Goal: Task Accomplishment & Management: Use online tool/utility

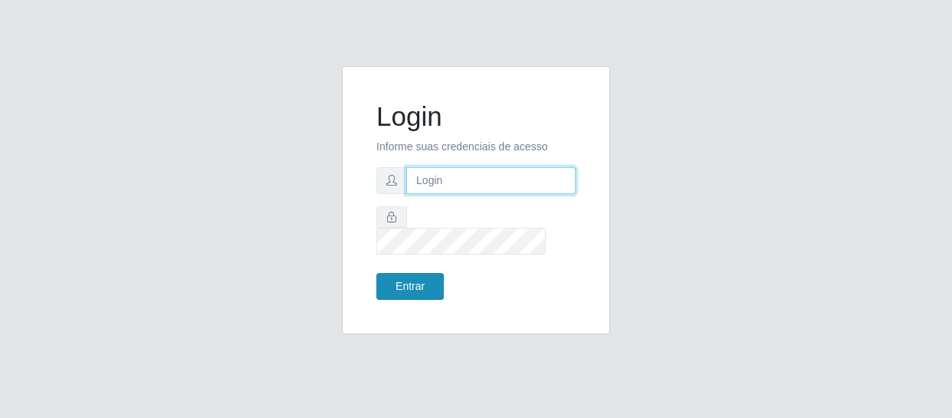
type input "[EMAIL_ADDRESS][DOMAIN_NAME]"
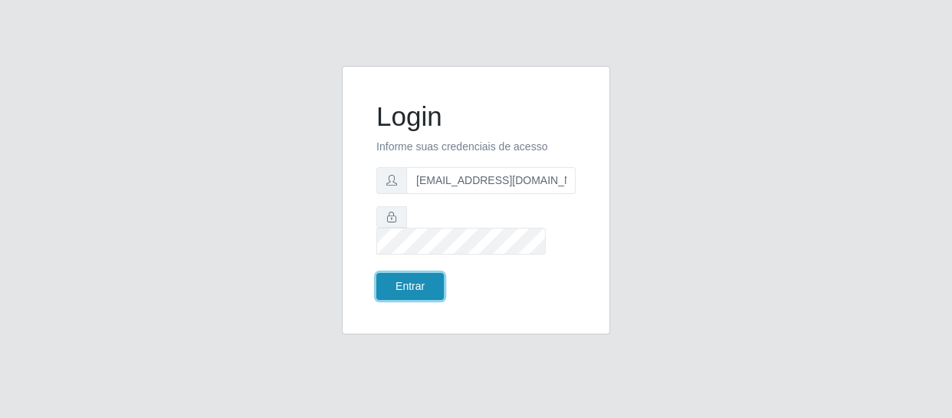
click at [427, 276] on button "Entrar" at bounding box center [409, 286] width 67 height 27
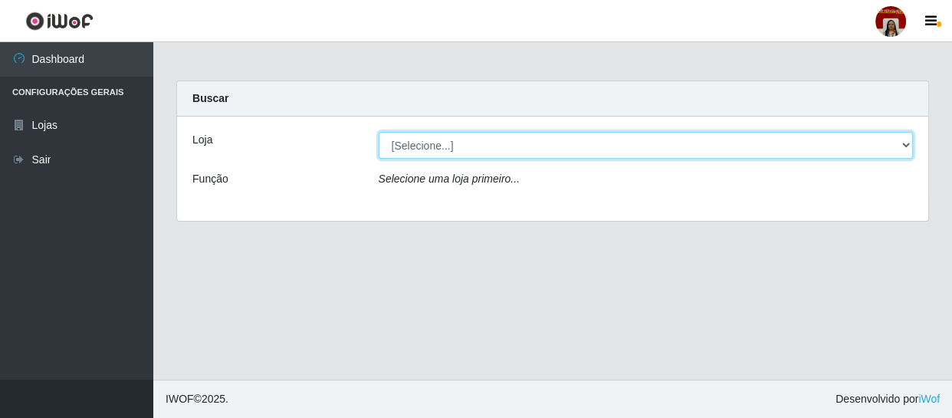
click at [503, 145] on select "[Selecione...] Mar Vermelho - Loja 04" at bounding box center [645, 145] width 535 height 27
select select "251"
click at [378, 132] on select "[Selecione...] Mar Vermelho - Loja 04" at bounding box center [645, 145] width 535 height 27
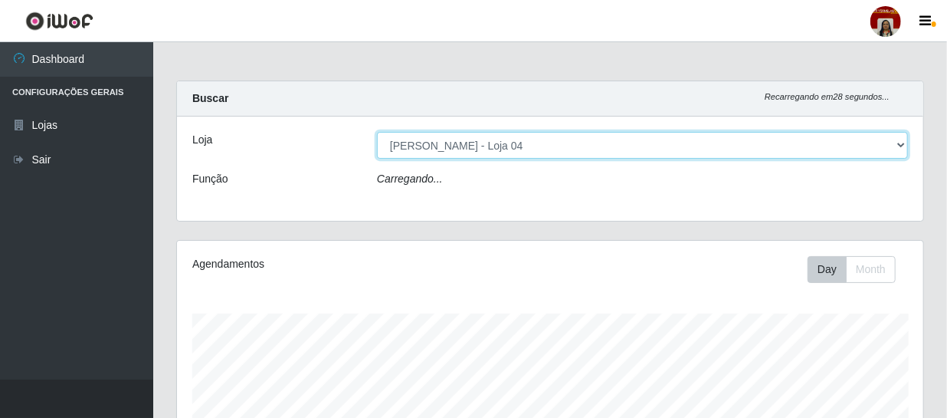
scroll to position [318, 746]
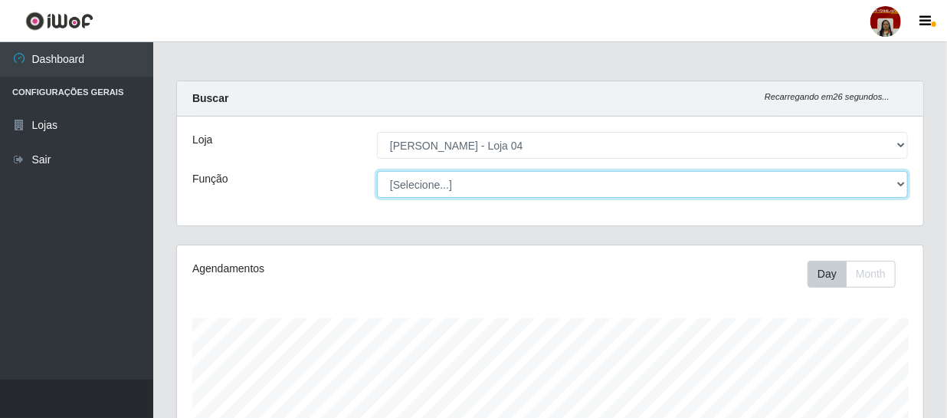
click at [429, 189] on select "[Selecione...] ASG ASG + ASG ++ Auxiliar de Depósito Auxiliar de Depósito + Aux…" at bounding box center [642, 184] width 531 height 27
select select "22"
click at [377, 171] on select "[Selecione...] ASG ASG + ASG ++ Auxiliar de Depósito Auxiliar de Depósito + Aux…" at bounding box center [642, 184] width 531 height 27
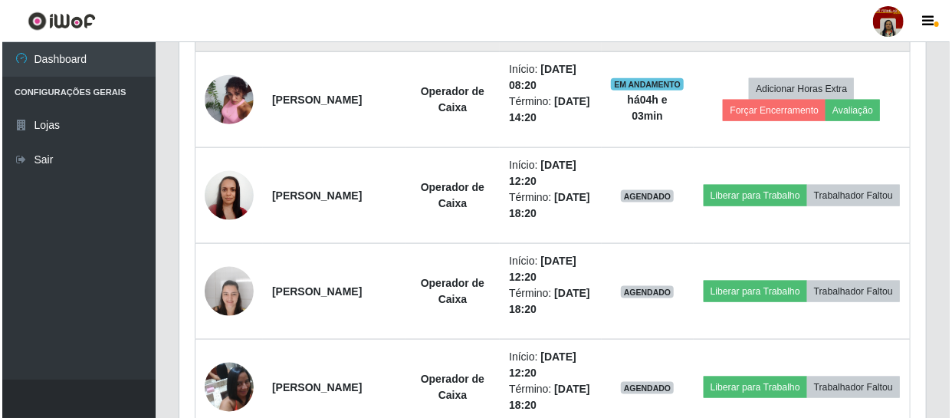
scroll to position [835, 0]
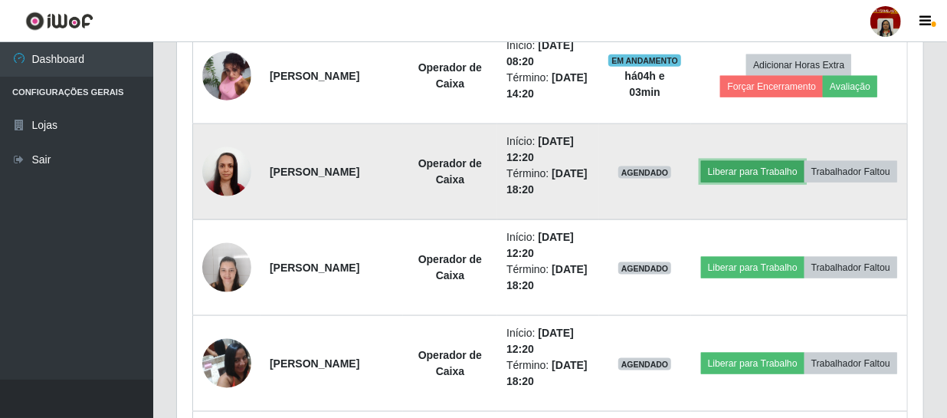
click at [804, 161] on button "Liberar para Trabalho" at bounding box center [752, 171] width 103 height 21
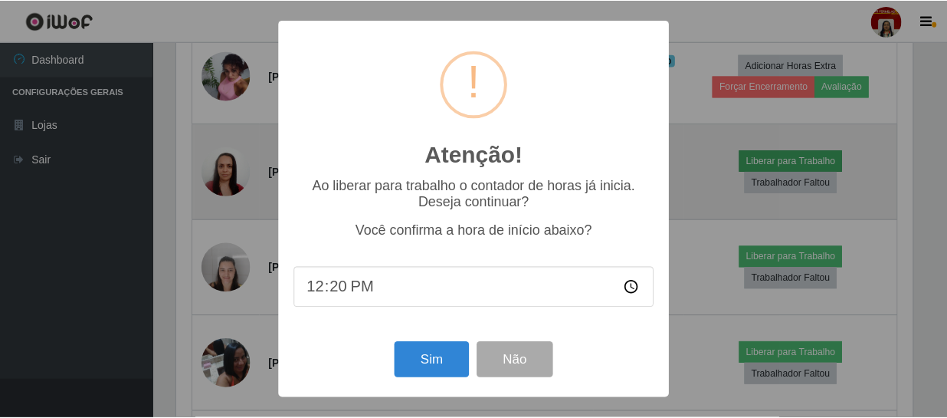
scroll to position [318, 739]
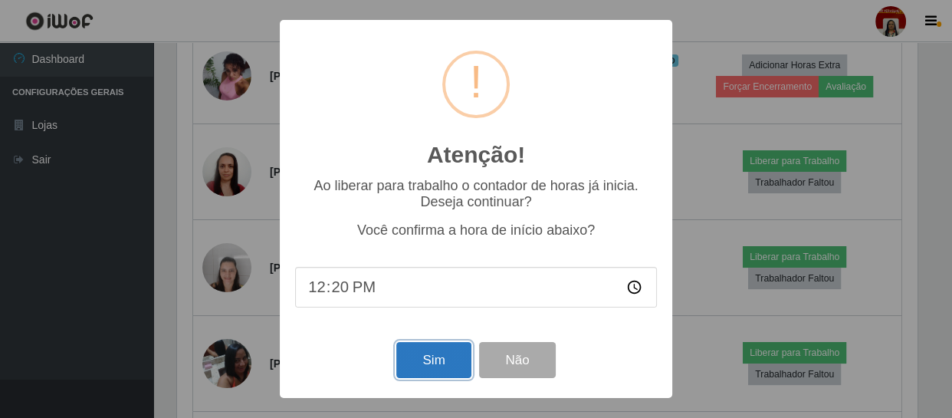
click at [429, 367] on button "Sim" at bounding box center [433, 360] width 74 height 36
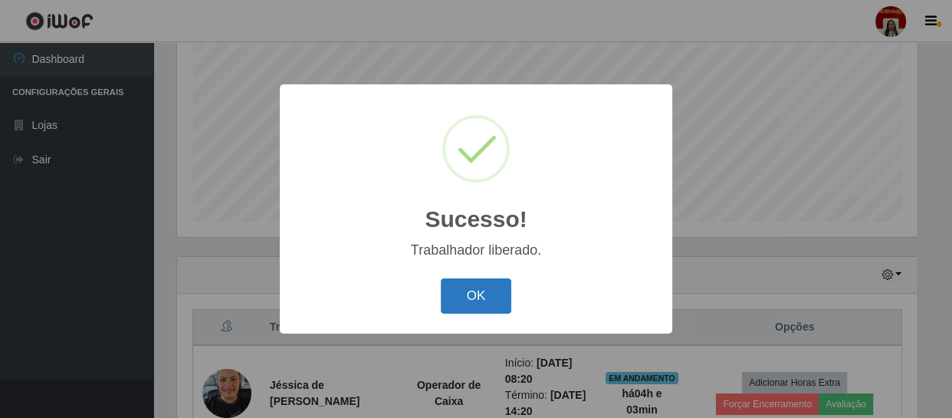
click at [488, 293] on button "OK" at bounding box center [476, 296] width 71 height 36
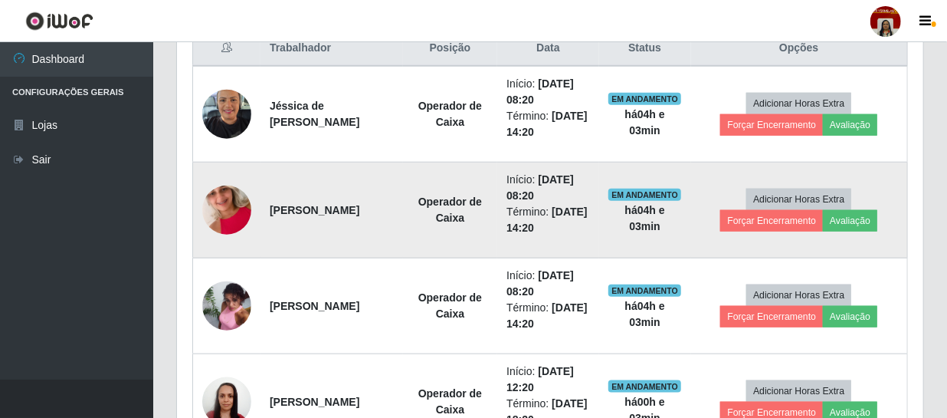
scroll to position [814, 0]
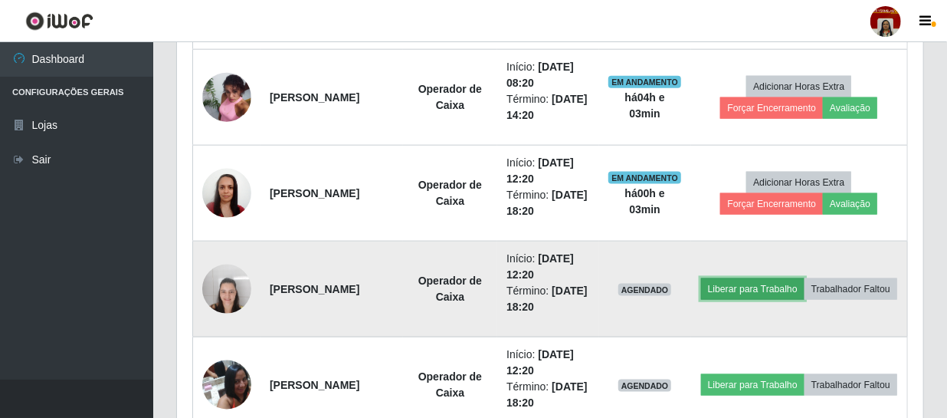
click at [788, 278] on button "Liberar para Trabalho" at bounding box center [752, 288] width 103 height 21
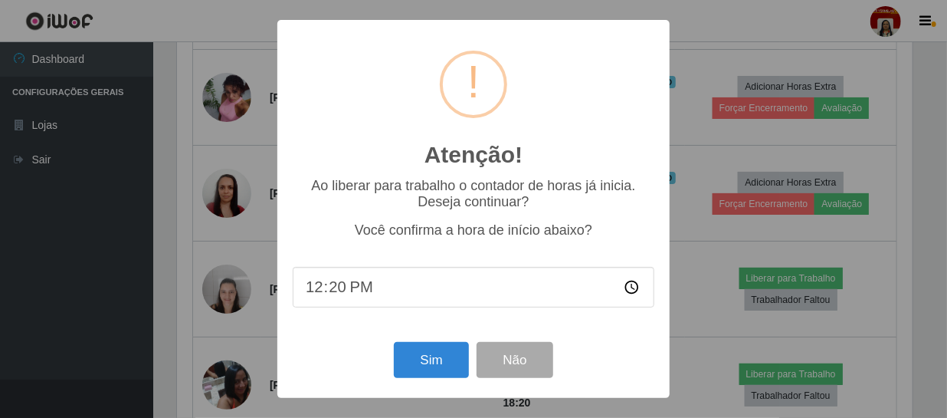
scroll to position [318, 739]
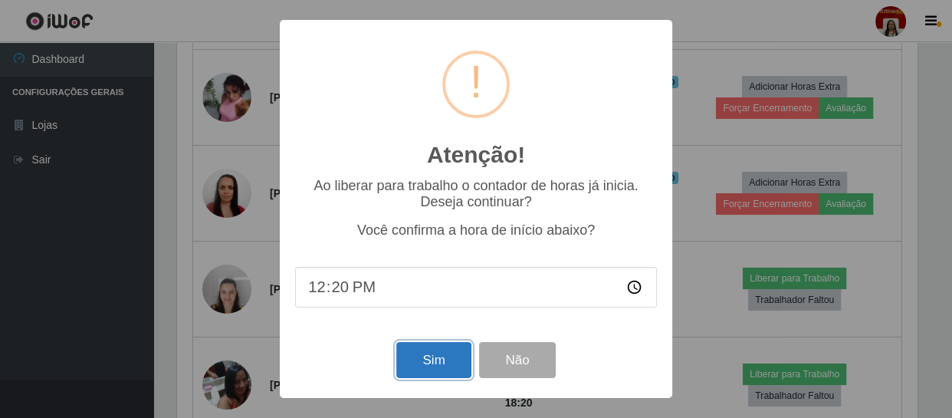
click at [421, 364] on button "Sim" at bounding box center [433, 360] width 74 height 36
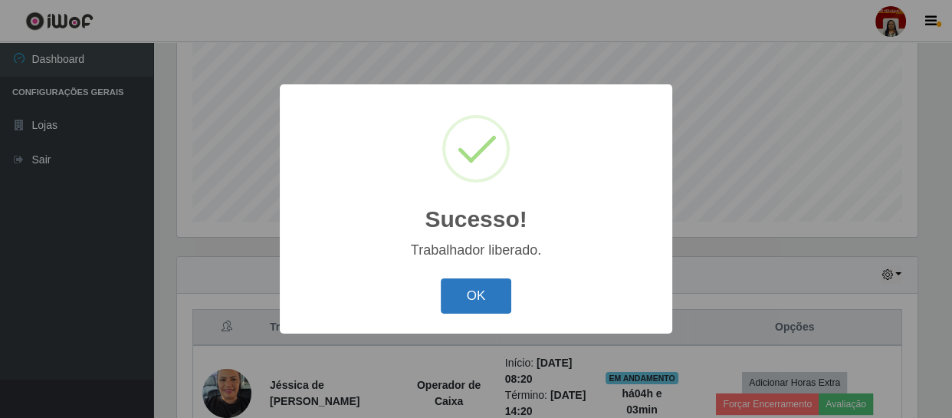
click at [478, 297] on button "OK" at bounding box center [476, 296] width 71 height 36
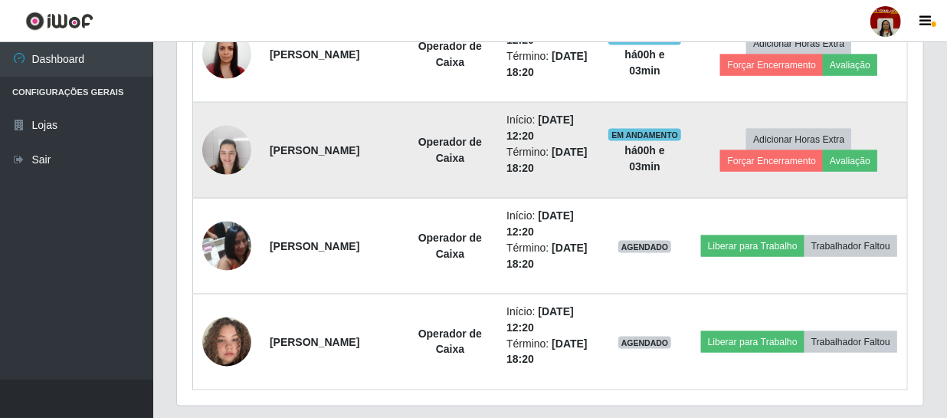
scroll to position [953, 0]
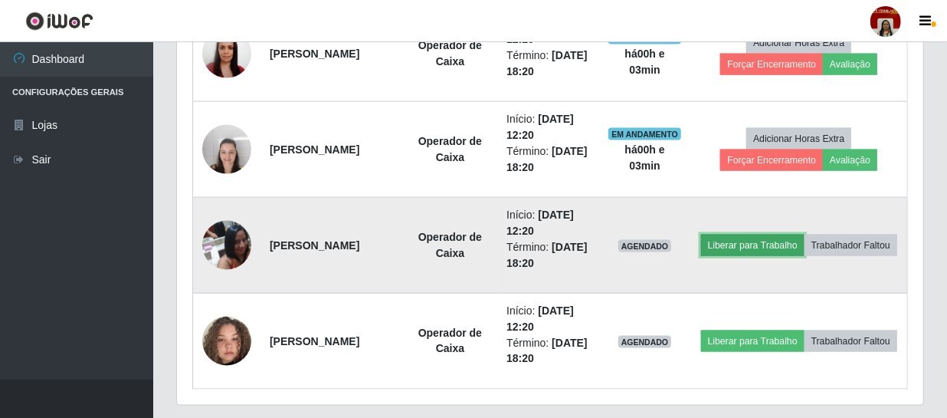
click at [783, 238] on button "Liberar para Trabalho" at bounding box center [752, 244] width 103 height 21
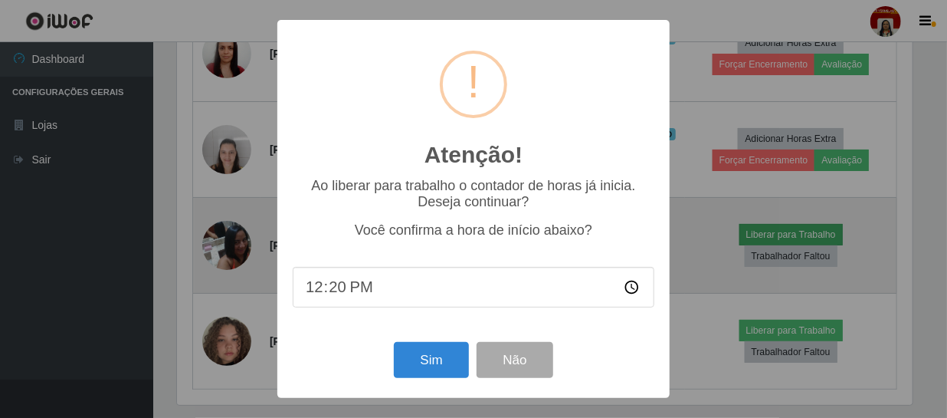
scroll to position [318, 739]
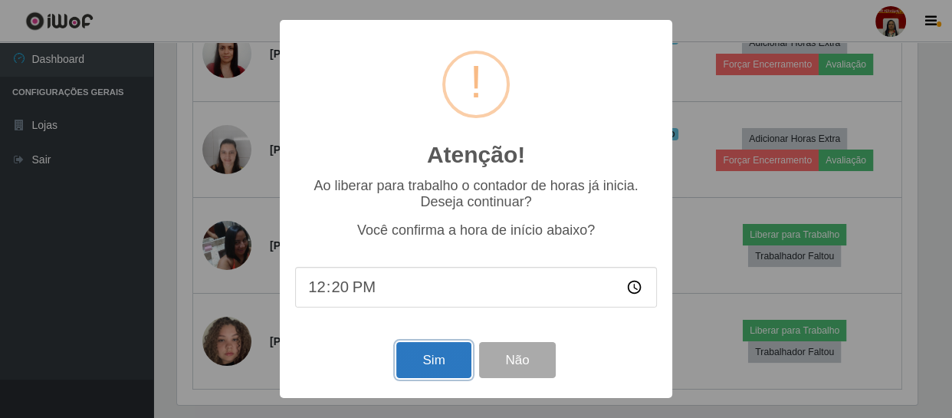
click at [443, 359] on button "Sim" at bounding box center [433, 360] width 74 height 36
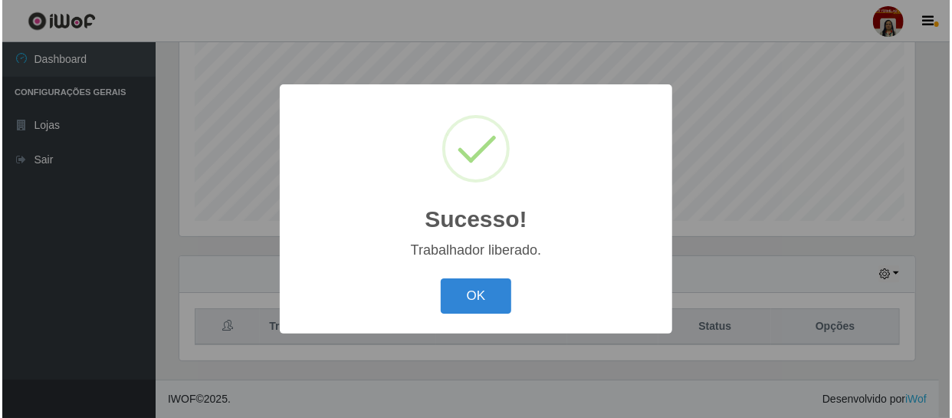
scroll to position [0, 0]
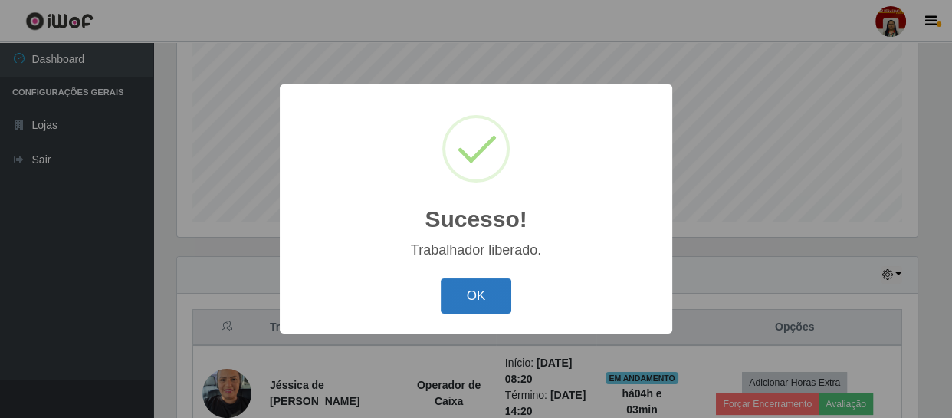
click at [470, 297] on button "OK" at bounding box center [476, 296] width 71 height 36
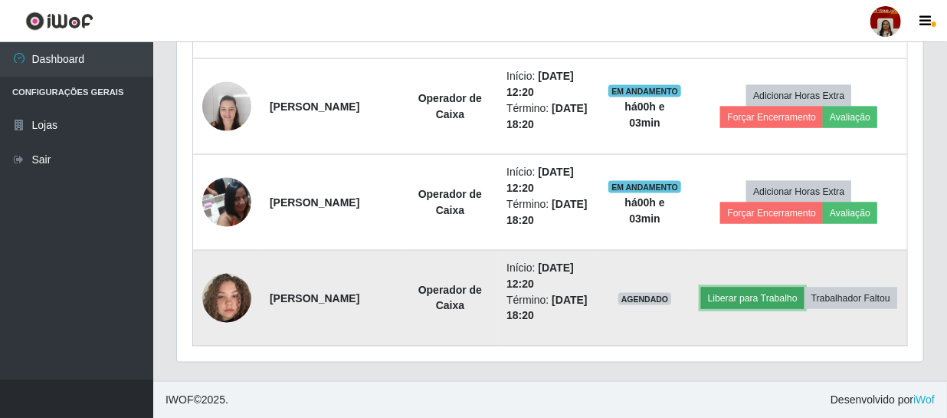
click at [804, 287] on button "Liberar para Trabalho" at bounding box center [752, 297] width 103 height 21
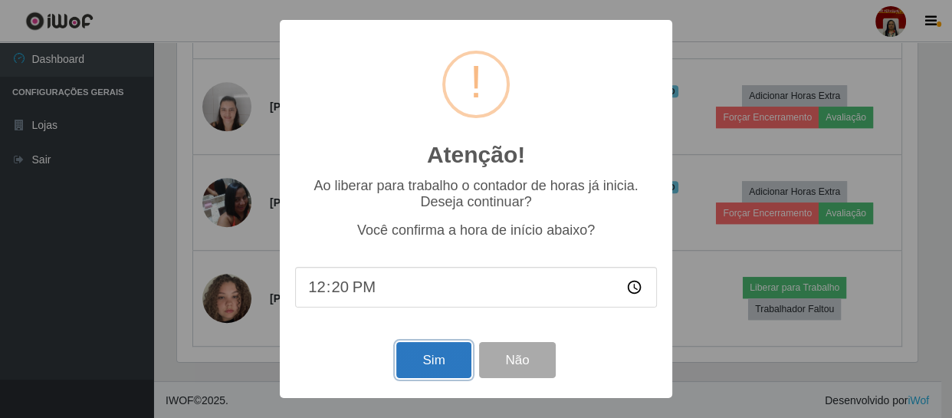
click at [429, 366] on button "Sim" at bounding box center [433, 360] width 74 height 36
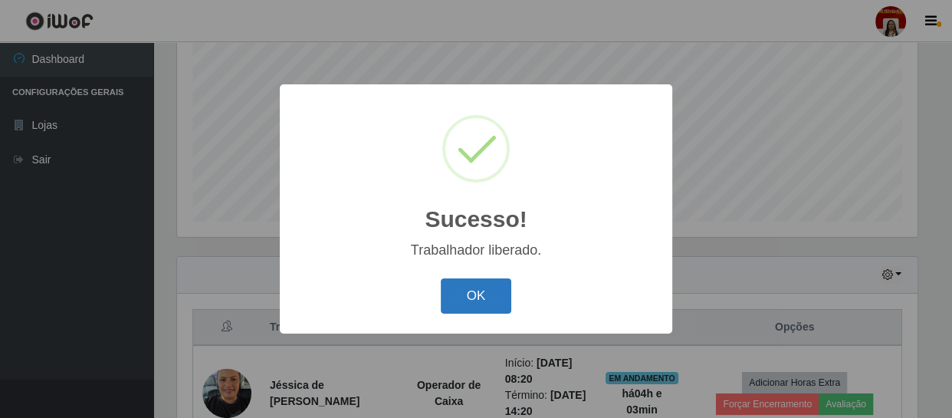
click at [456, 306] on button "OK" at bounding box center [476, 296] width 71 height 36
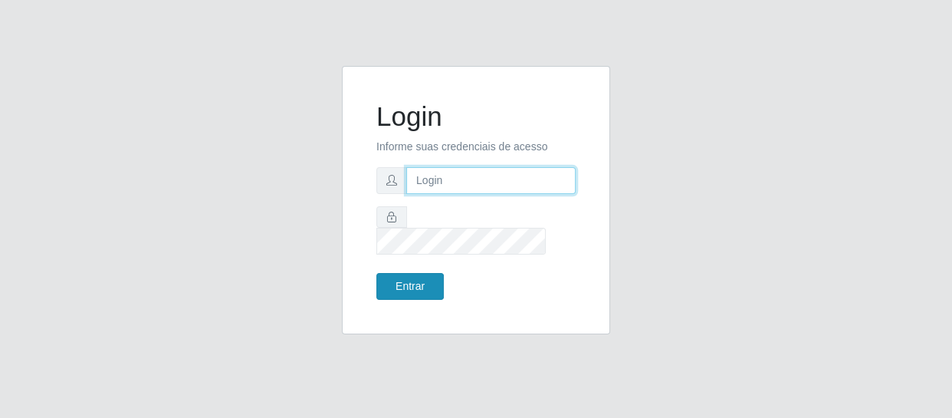
type input "[EMAIL_ADDRESS][DOMAIN_NAME]"
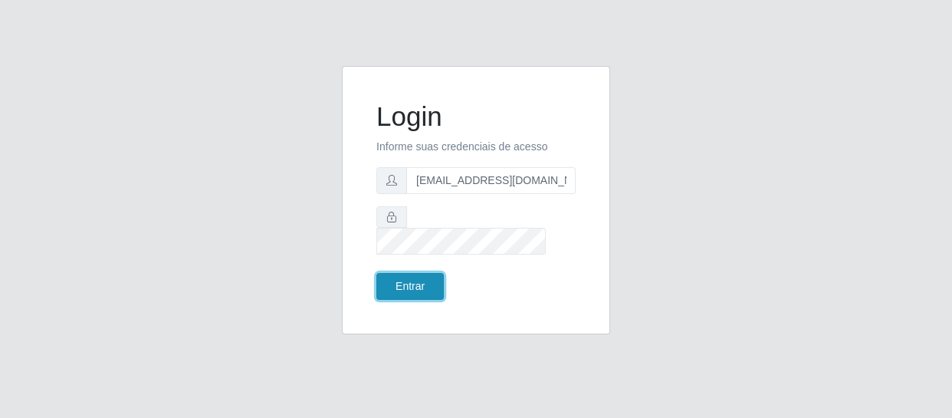
click at [392, 277] on button "Entrar" at bounding box center [409, 286] width 67 height 27
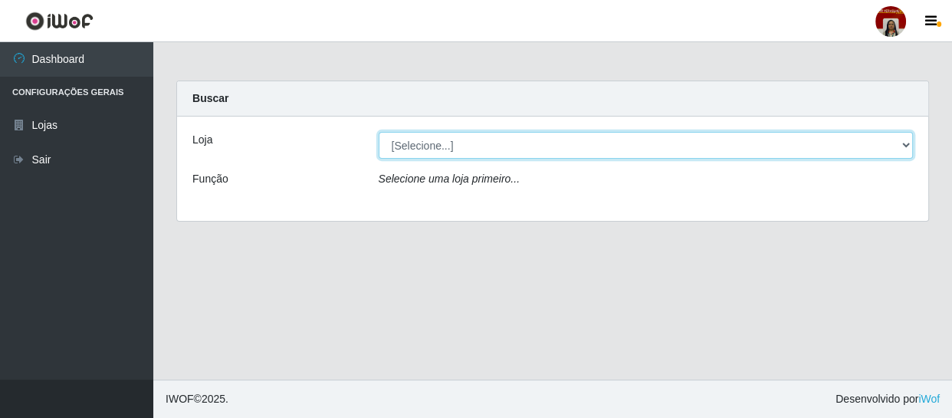
click at [903, 139] on select "[Selecione...] Mar Vermelho - Loja 04" at bounding box center [645, 145] width 535 height 27
select select "251"
click at [378, 132] on select "[Selecione...] Mar Vermelho - Loja 04" at bounding box center [645, 145] width 535 height 27
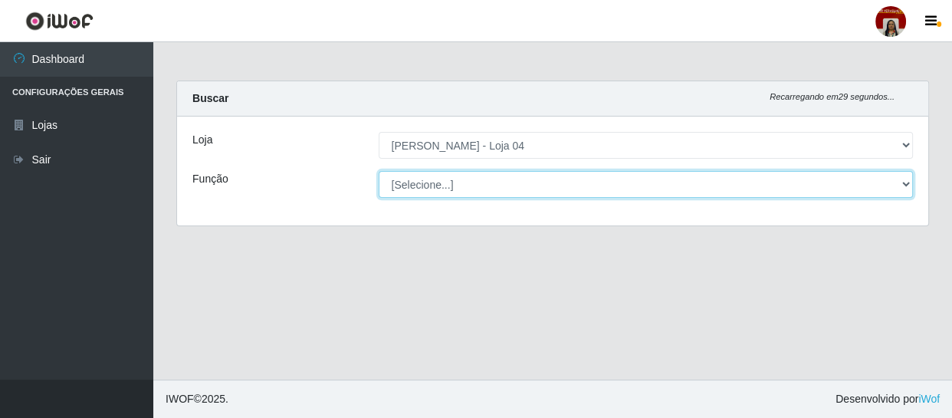
click at [904, 184] on select "[Selecione...] ASG ASG + ASG ++ Auxiliar de Depósito Auxiliar de Depósito + Aux…" at bounding box center [645, 184] width 535 height 27
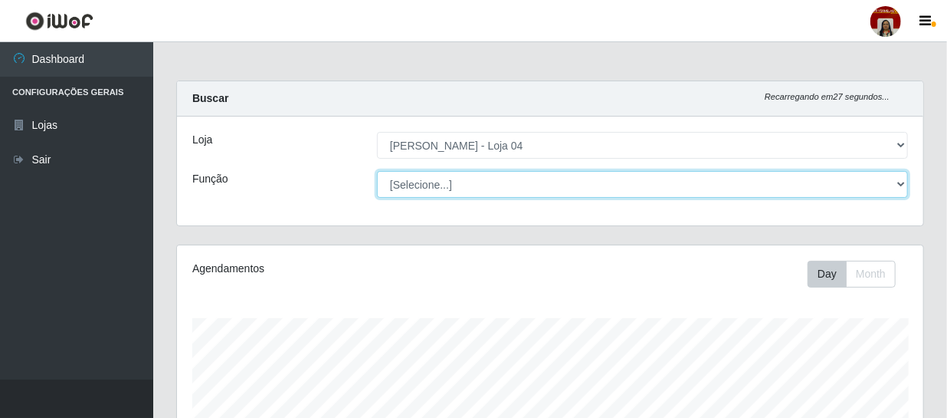
scroll to position [318, 746]
select select "22"
click at [377, 171] on select "[Selecione...] ASG ASG + ASG ++ Auxiliar de Depósito Auxiliar de Depósito + Aux…" at bounding box center [642, 184] width 531 height 27
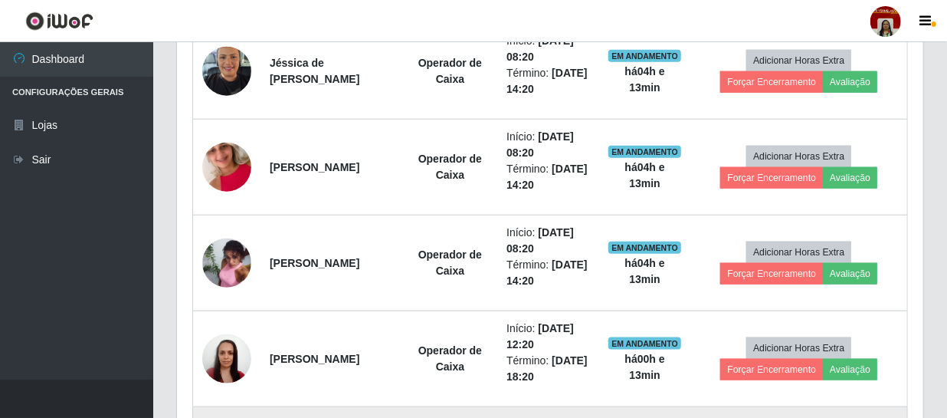
scroll to position [647, 0]
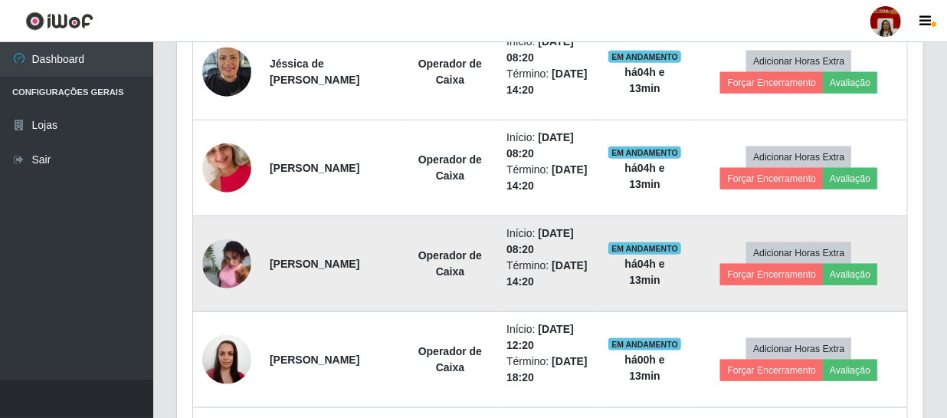
click at [230, 254] on img at bounding box center [226, 264] width 49 height 66
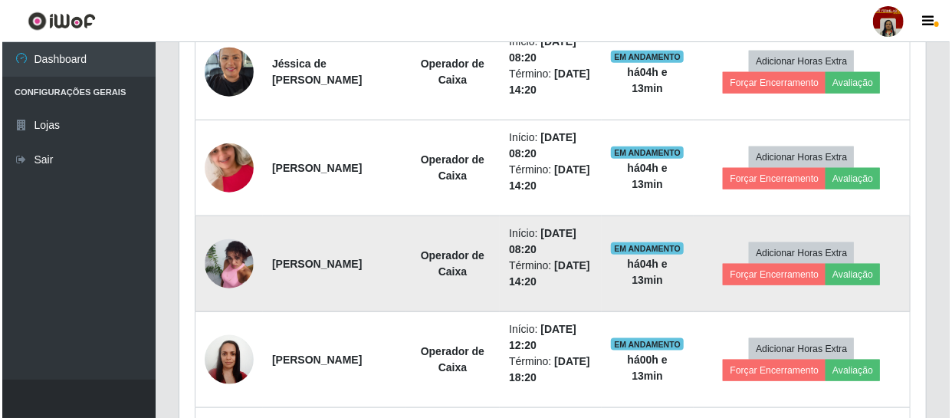
scroll to position [318, 739]
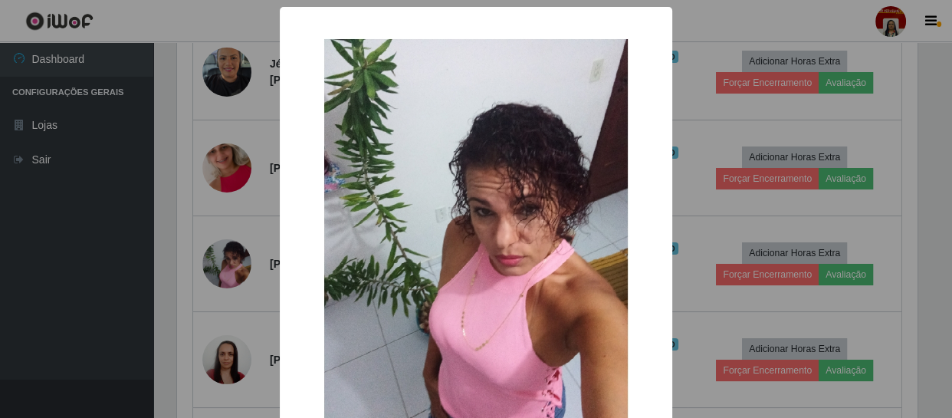
click at [462, 254] on img at bounding box center [476, 243] width 306 height 411
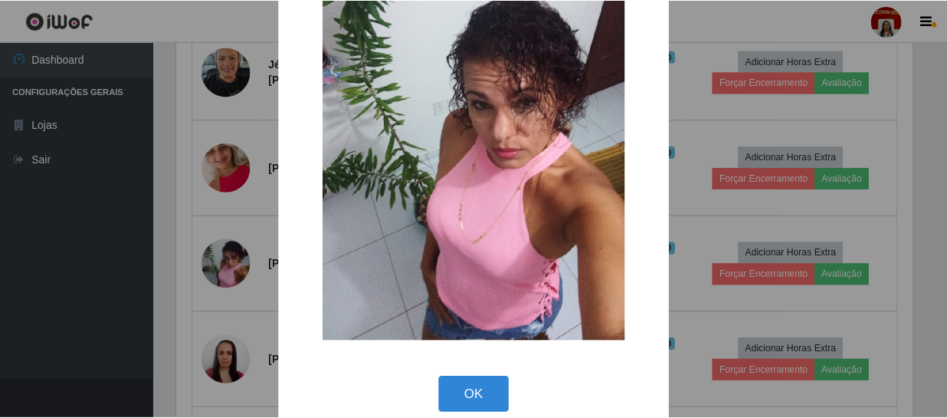
scroll to position [128, 0]
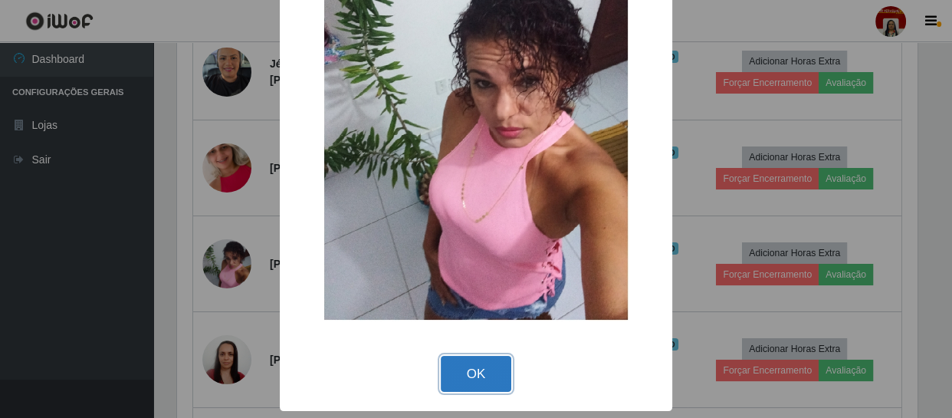
click at [481, 374] on button "OK" at bounding box center [476, 374] width 71 height 36
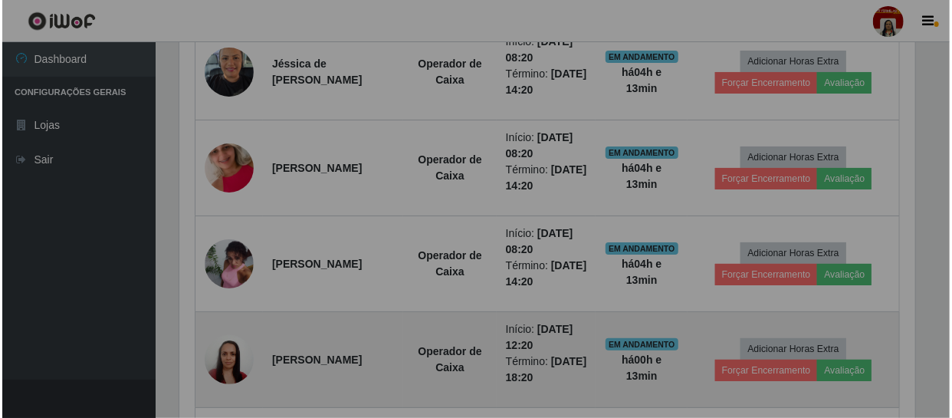
scroll to position [318, 746]
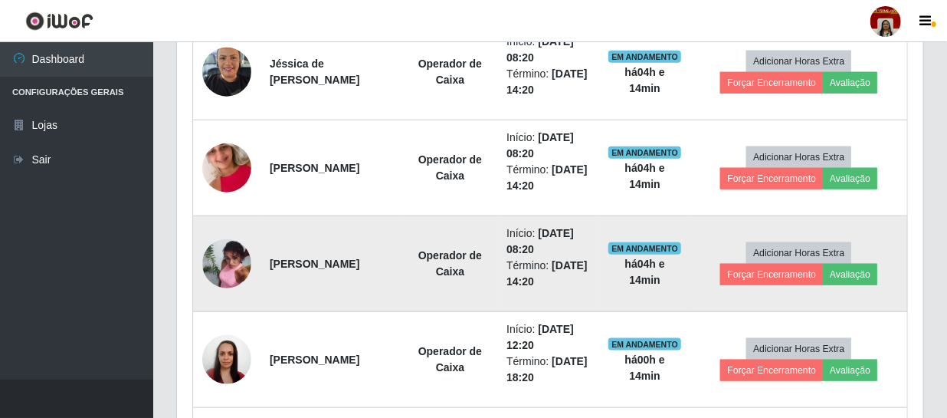
click at [230, 264] on img at bounding box center [226, 264] width 49 height 66
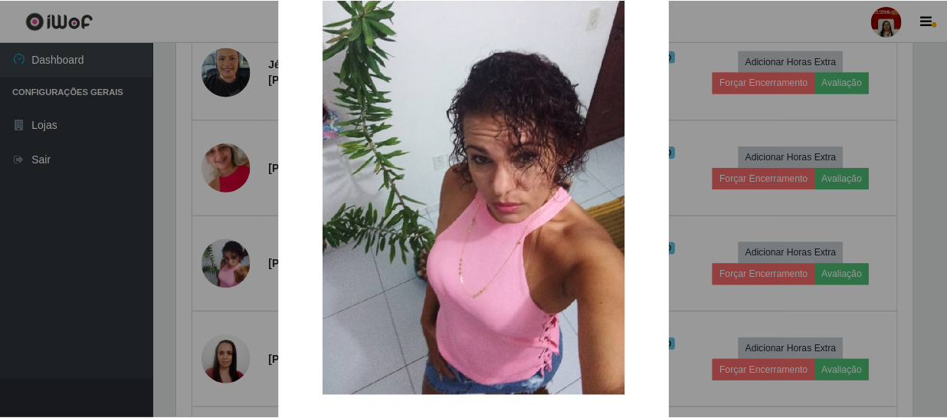
scroll to position [128, 0]
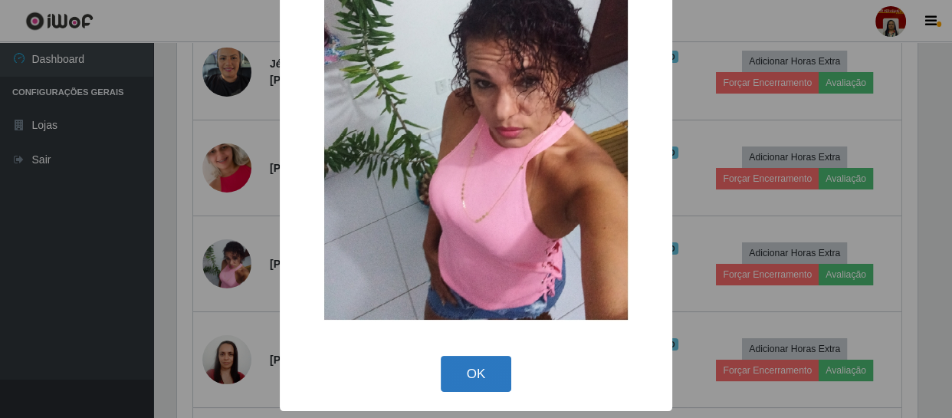
click at [481, 369] on button "OK" at bounding box center [476, 374] width 71 height 36
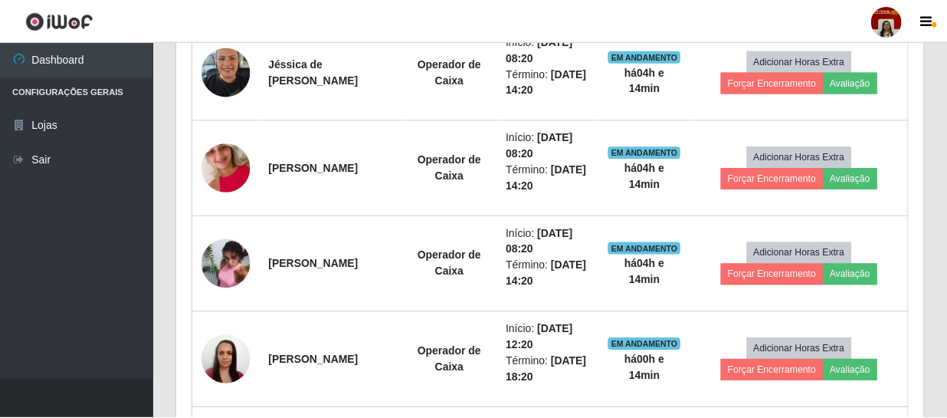
scroll to position [318, 746]
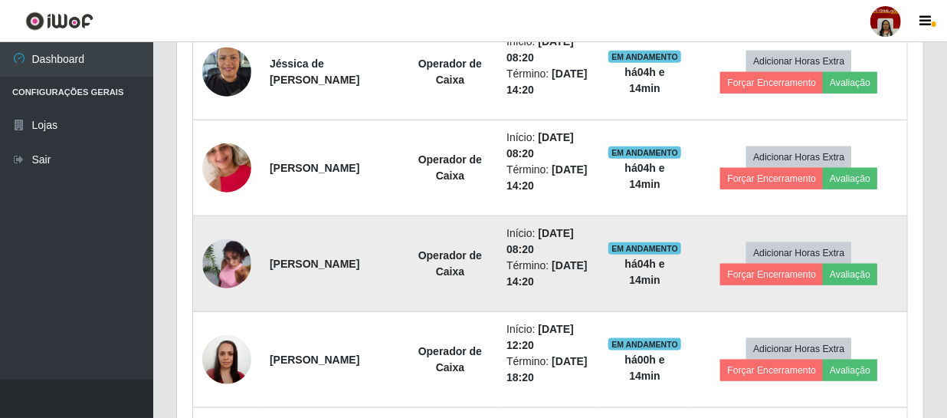
click at [238, 257] on img at bounding box center [226, 264] width 49 height 66
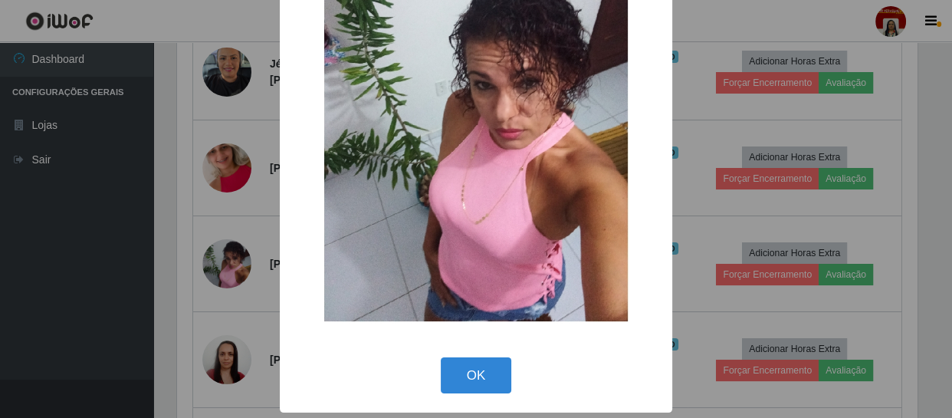
scroll to position [128, 0]
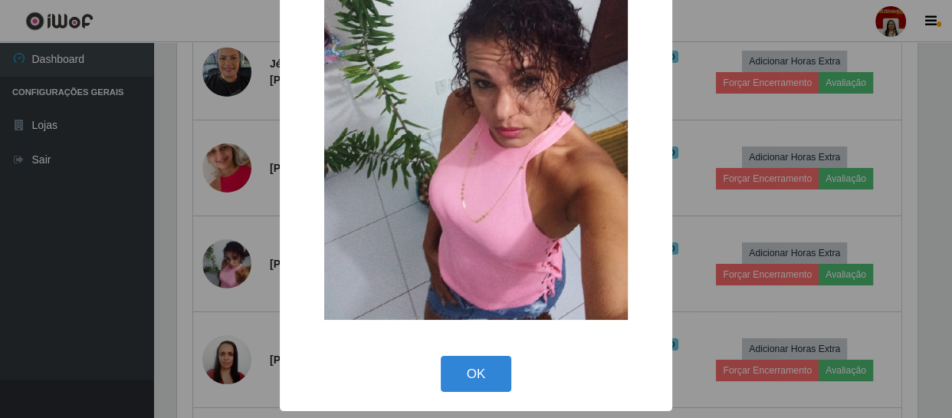
click at [487, 233] on img at bounding box center [476, 115] width 306 height 411
click at [483, 365] on button "OK" at bounding box center [476, 374] width 71 height 36
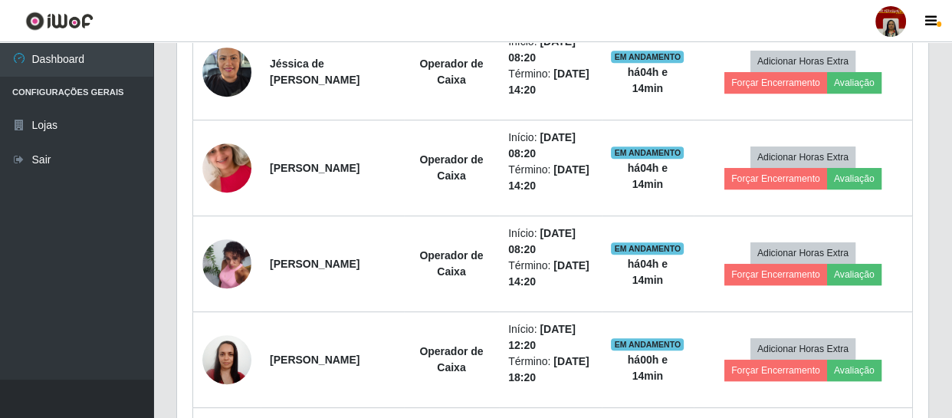
scroll to position [318, 746]
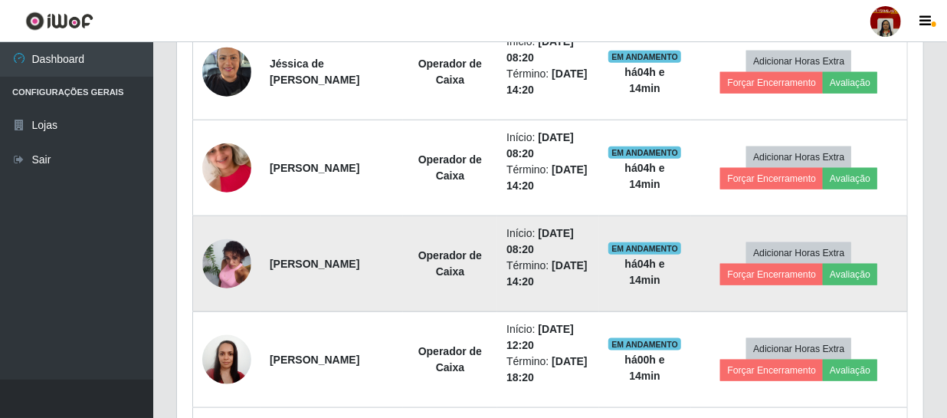
click at [225, 262] on img at bounding box center [226, 264] width 49 height 66
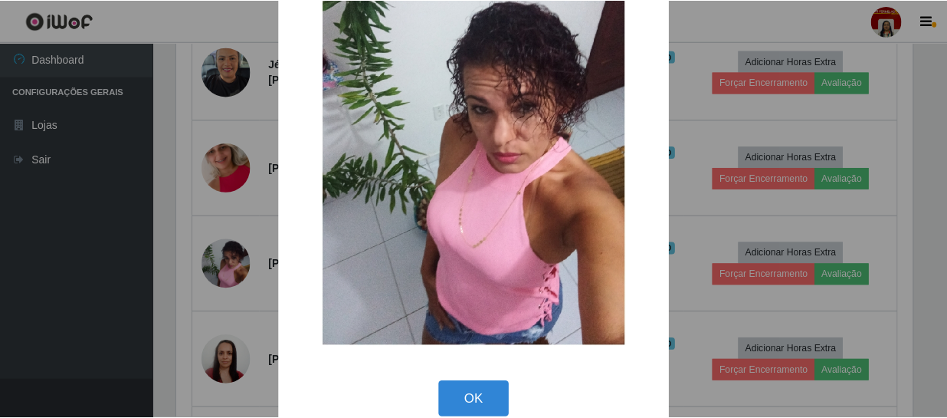
scroll to position [128, 0]
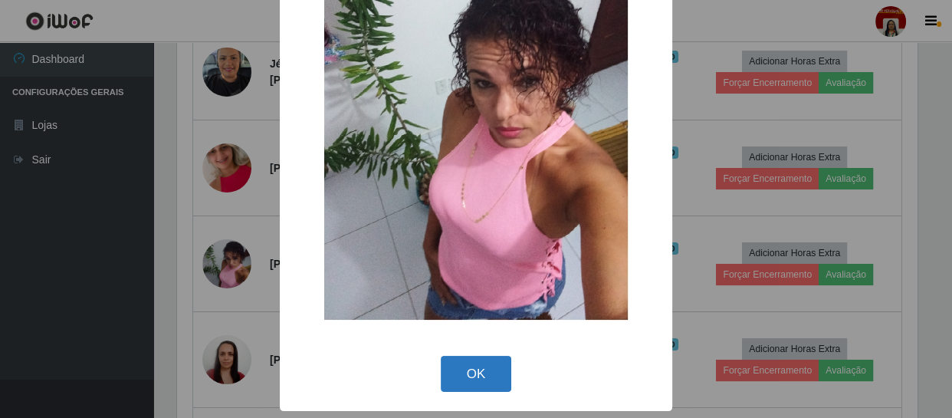
click at [464, 375] on button "OK" at bounding box center [476, 374] width 71 height 36
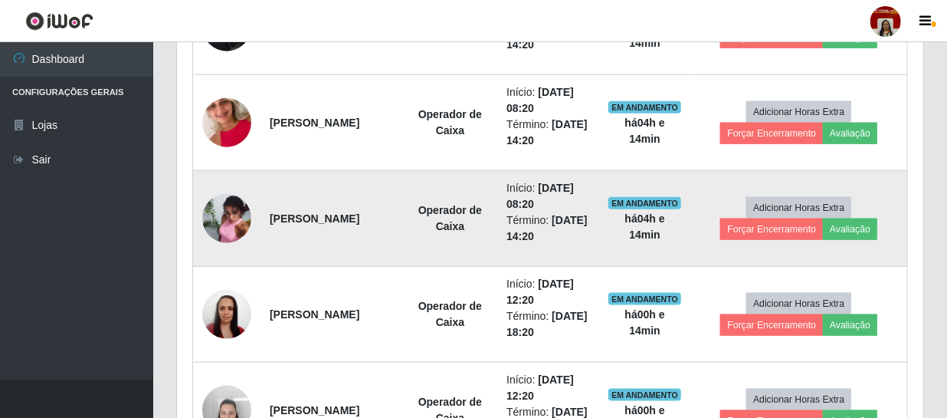
scroll to position [717, 0]
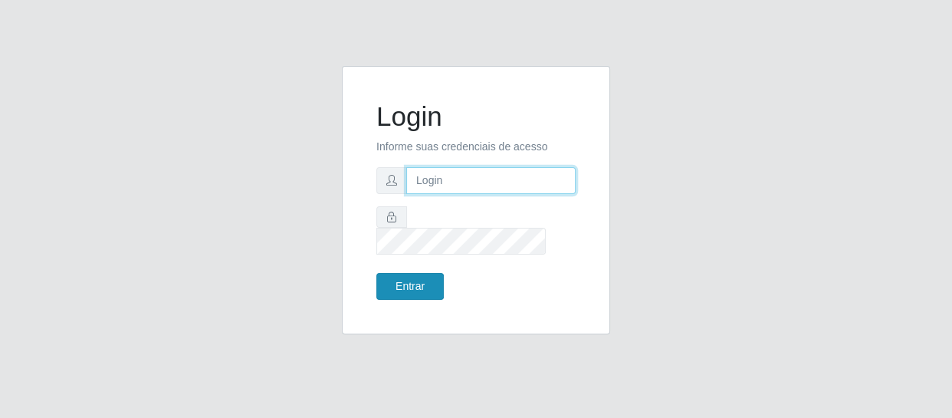
type input "[EMAIL_ADDRESS][DOMAIN_NAME]"
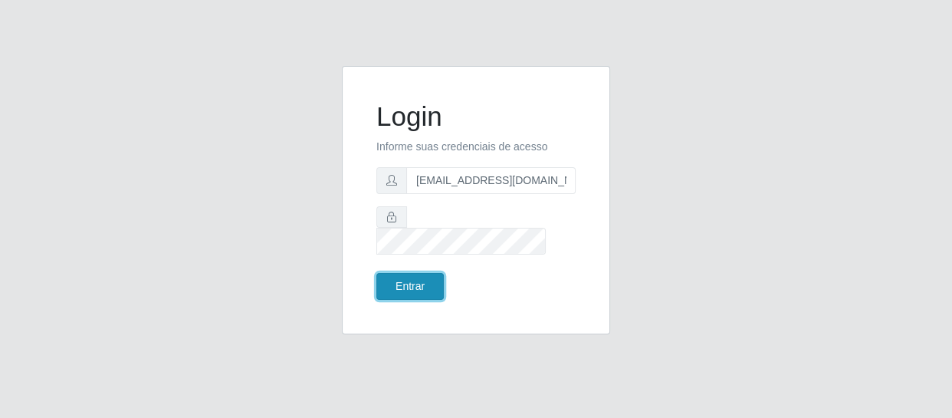
click at [418, 281] on button "Entrar" at bounding box center [409, 286] width 67 height 27
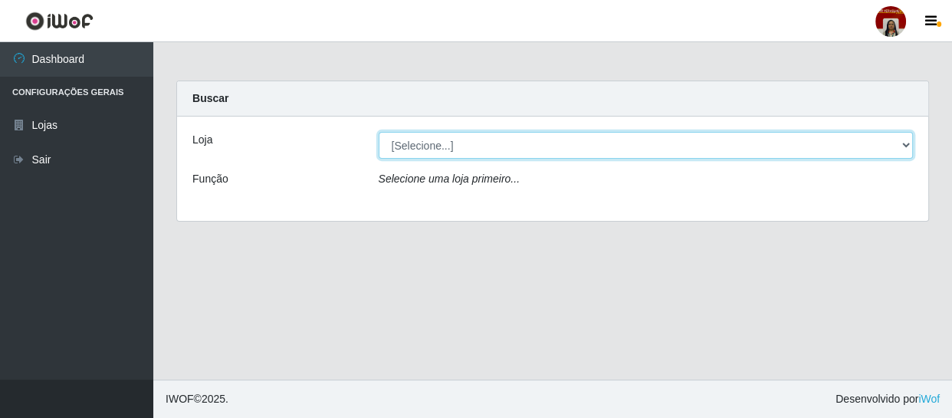
click at [490, 138] on select "[Selecione...] Mar Vermelho - Loja 04" at bounding box center [645, 145] width 535 height 27
select select "251"
click at [378, 132] on select "[Selecione...] Mar Vermelho - Loja 04" at bounding box center [645, 145] width 535 height 27
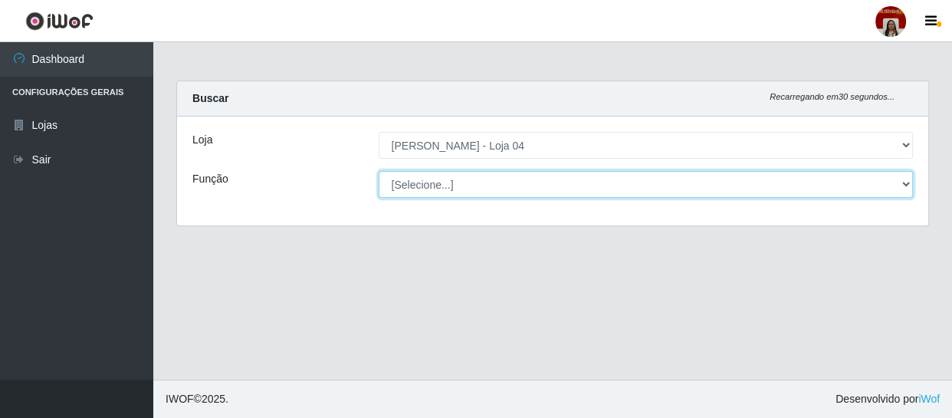
click at [509, 175] on select "[Selecione...] ASG ASG + ASG ++ Auxiliar de Depósito Auxiliar de Depósito + Aux…" at bounding box center [645, 184] width 535 height 27
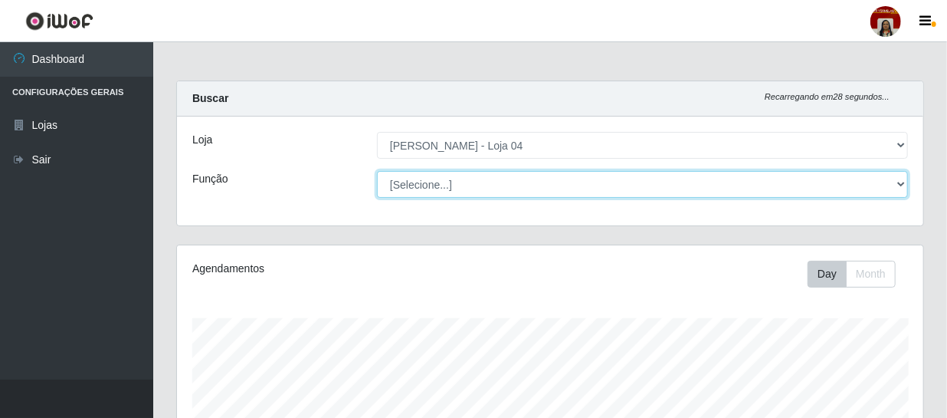
scroll to position [318, 746]
click at [377, 171] on select "[Selecione...] ASG ASG + ASG ++ Auxiliar de Depósito Auxiliar de Depósito + Aux…" at bounding box center [642, 184] width 531 height 27
click at [493, 184] on select "[Selecione...] ASG ASG + ASG ++ Auxiliar de Depósito Auxiliar de Depósito + Aux…" at bounding box center [642, 184] width 531 height 27
select select "22"
click at [377, 171] on select "[Selecione...] ASG ASG + ASG ++ Auxiliar de Depósito Auxiliar de Depósito + Aux…" at bounding box center [642, 184] width 531 height 27
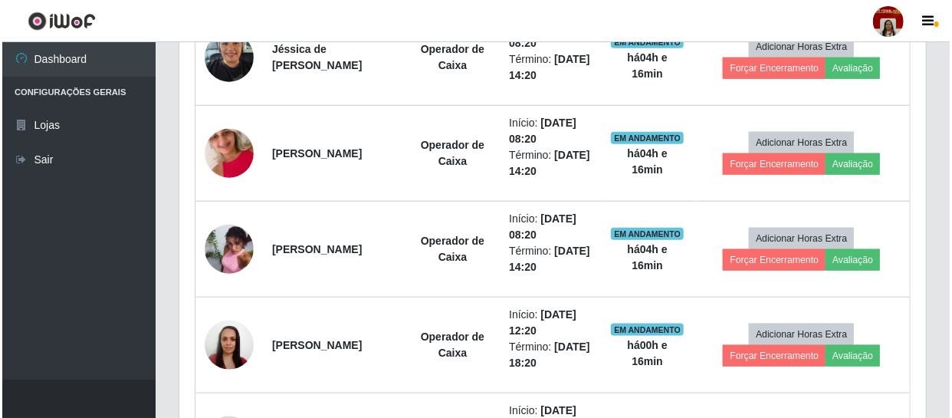
scroll to position [696, 0]
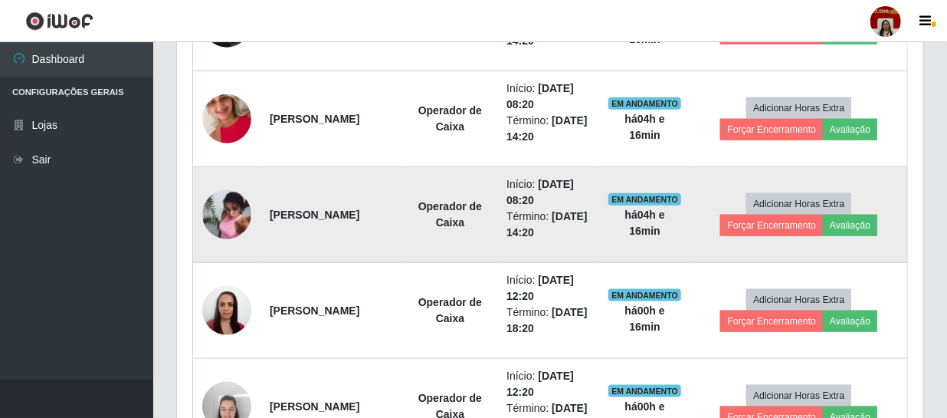
click at [217, 209] on img at bounding box center [226, 215] width 49 height 66
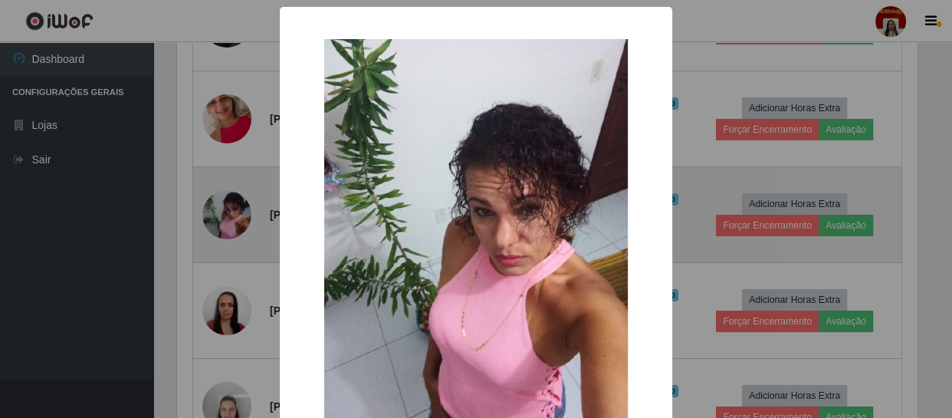
scroll to position [318, 739]
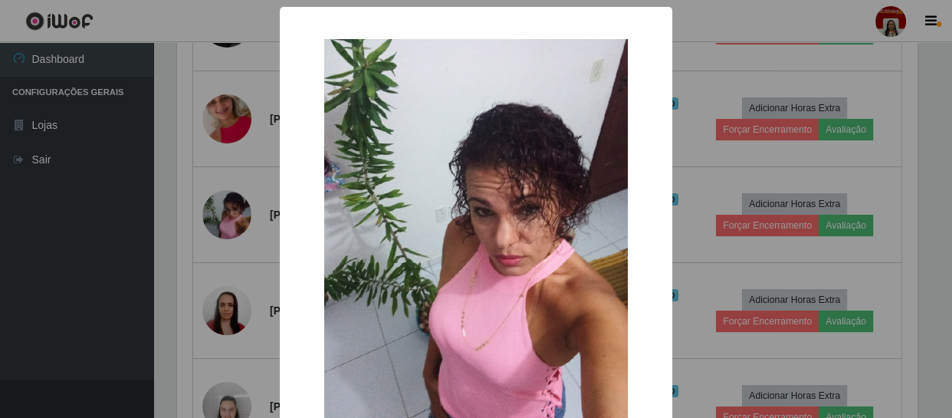
click at [461, 230] on img at bounding box center [476, 243] width 306 height 411
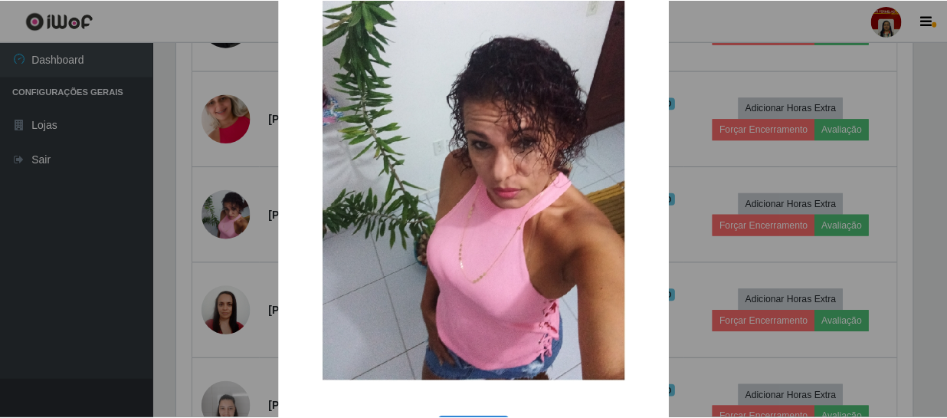
scroll to position [69, 0]
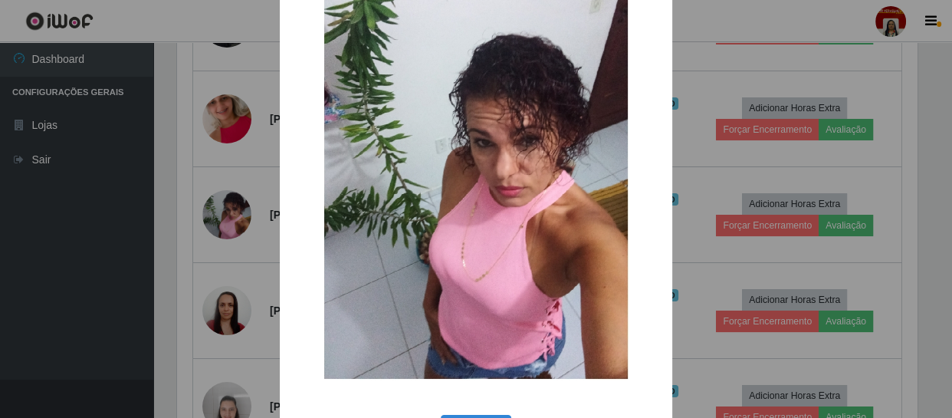
click at [706, 149] on div "× OK Cancel" at bounding box center [476, 209] width 952 height 418
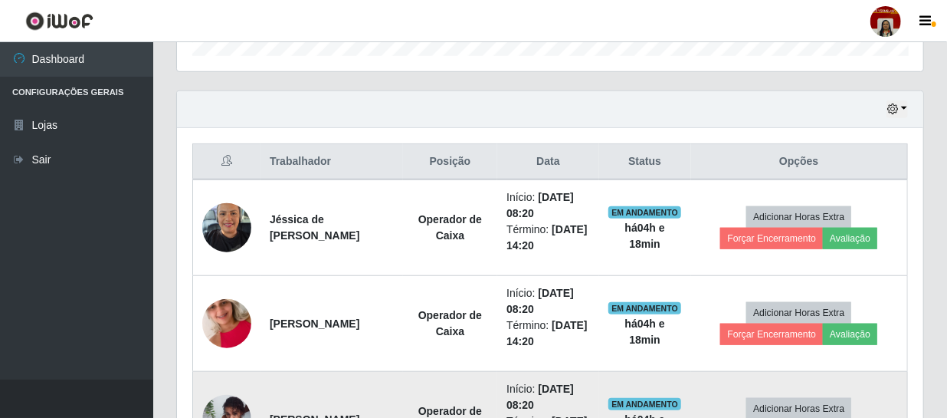
scroll to position [487, 0]
